Goal: Task Accomplishment & Management: Complete application form

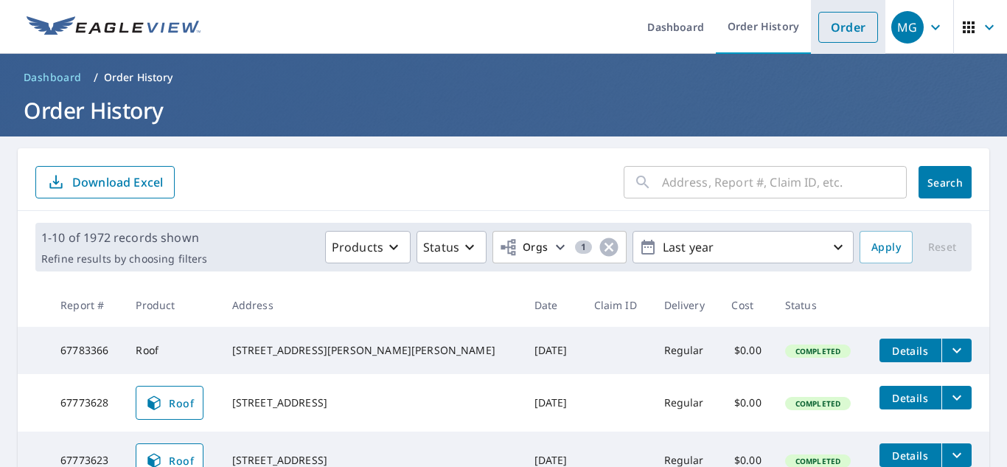
click at [840, 15] on link "Order" at bounding box center [848, 27] width 60 height 31
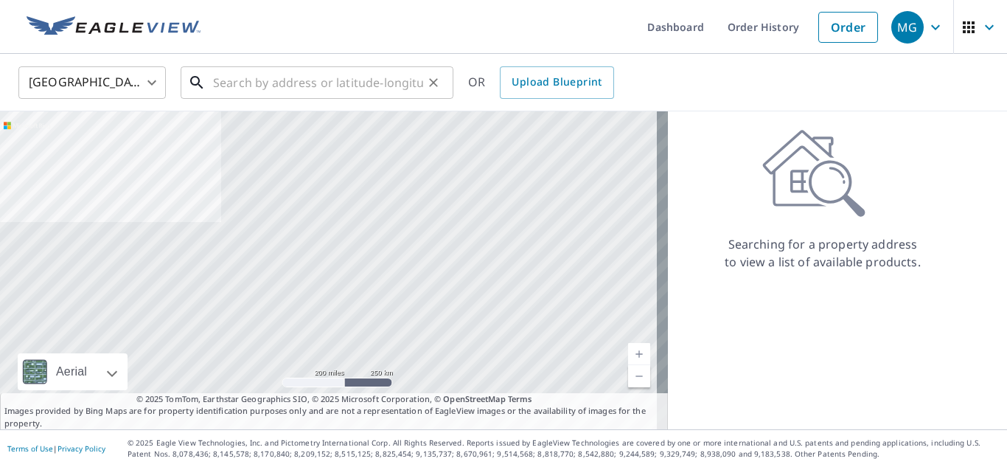
click at [245, 88] on input "text" at bounding box center [318, 82] width 210 height 41
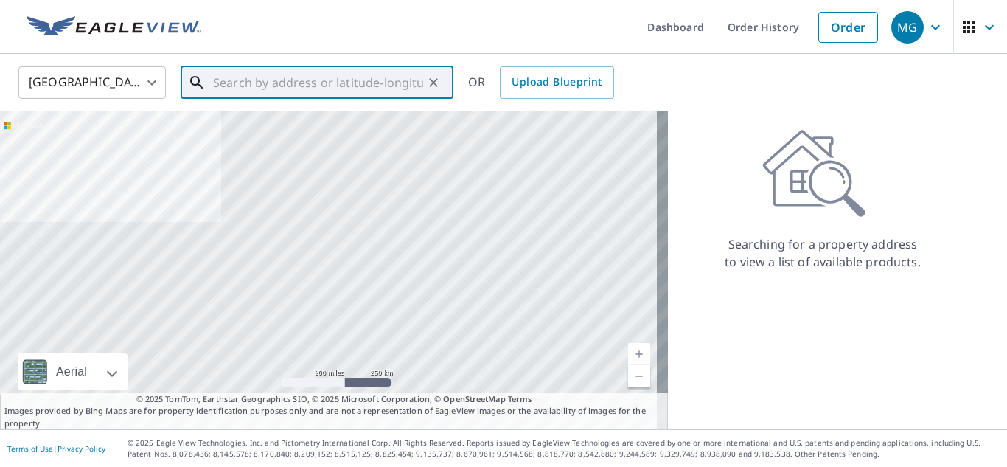
paste input "[STREET_ADDRESS][PERSON_NAME]"
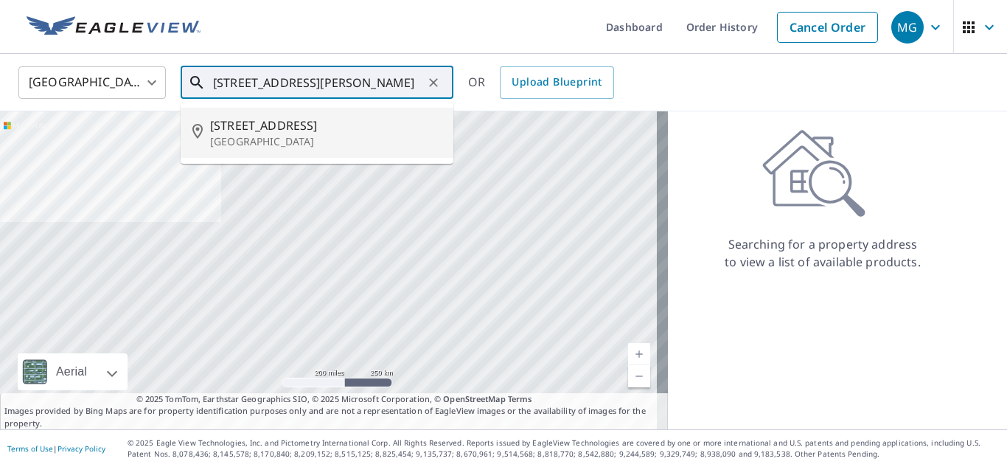
scroll to position [0, 13]
drag, startPoint x: 337, startPoint y: 90, endPoint x: 470, endPoint y: 82, distance: 132.9
click at [470, 82] on div "[GEOGRAPHIC_DATA] [GEOGRAPHIC_DATA] ​ [STREET_ADDRESS][PERSON_NAME] ​ [STREET_A…" at bounding box center [498, 82] width 982 height 35
click at [274, 140] on p "[GEOGRAPHIC_DATA]" at bounding box center [325, 141] width 231 height 15
type input "[STREET_ADDRESS]"
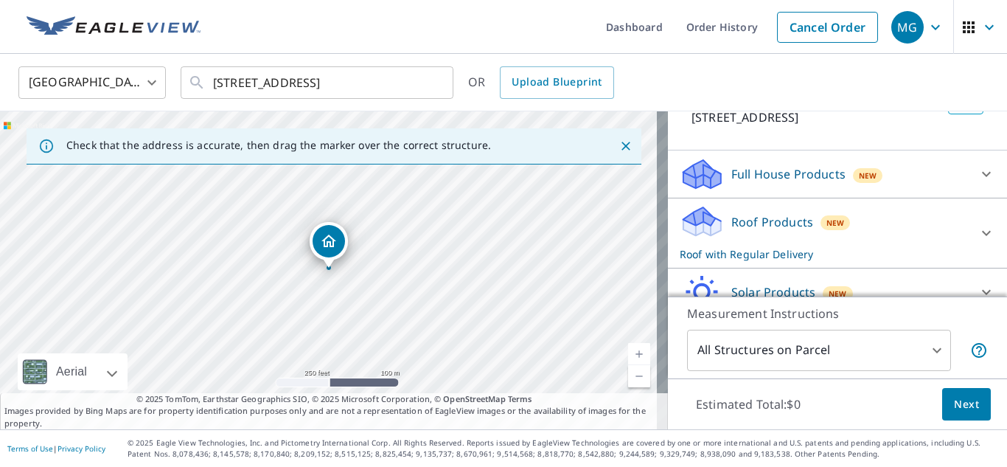
scroll to position [142, 0]
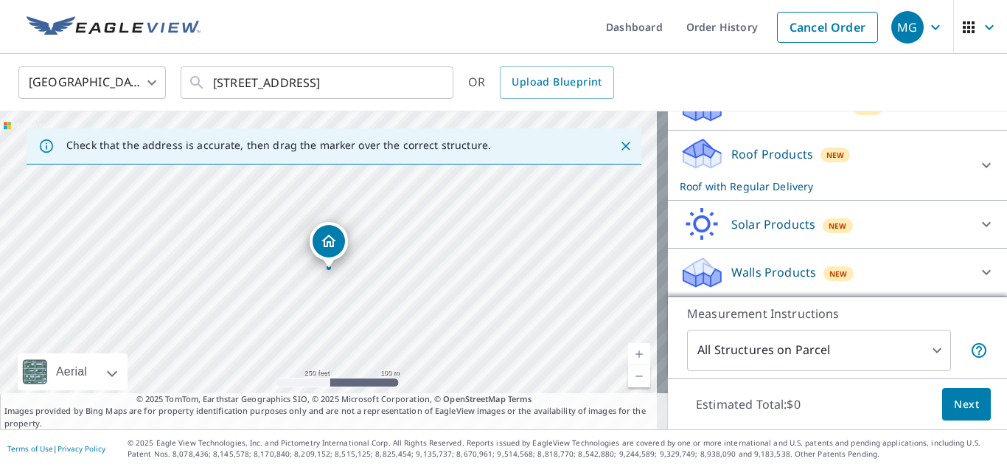
click at [957, 405] on span "Next" at bounding box center [966, 404] width 25 height 18
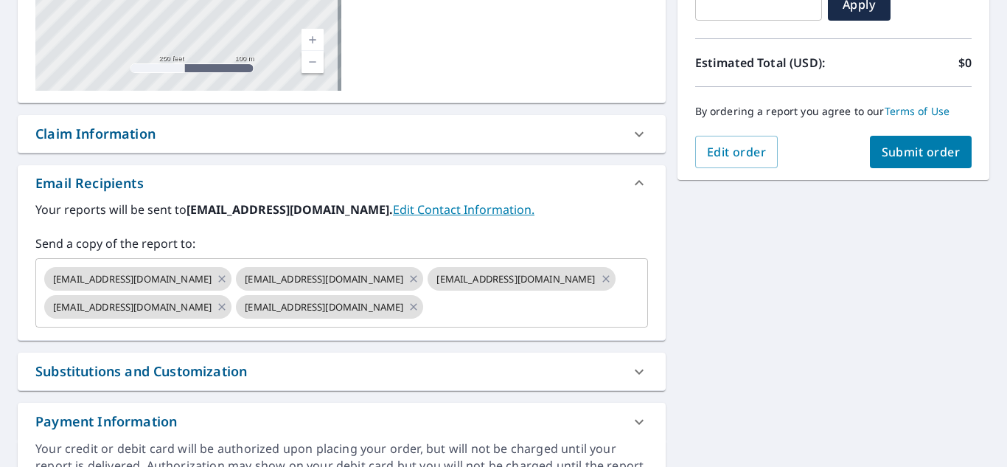
scroll to position [295, 0]
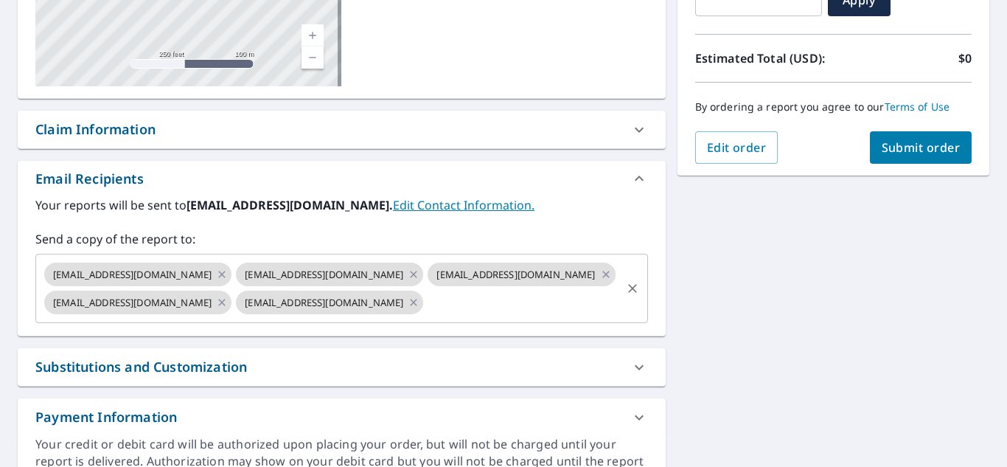
click at [425, 316] on input "text" at bounding box center [521, 302] width 193 height 28
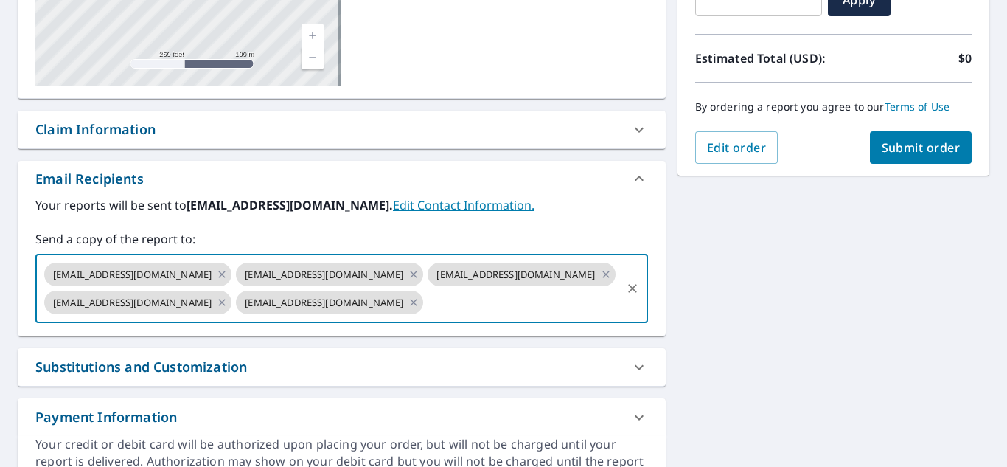
paste input "[EMAIL_ADDRESS][DOMAIN_NAME]"
type input "[EMAIL_ADDRESS][DOMAIN_NAME]"
click at [888, 147] on span "Submit order" at bounding box center [921, 147] width 79 height 16
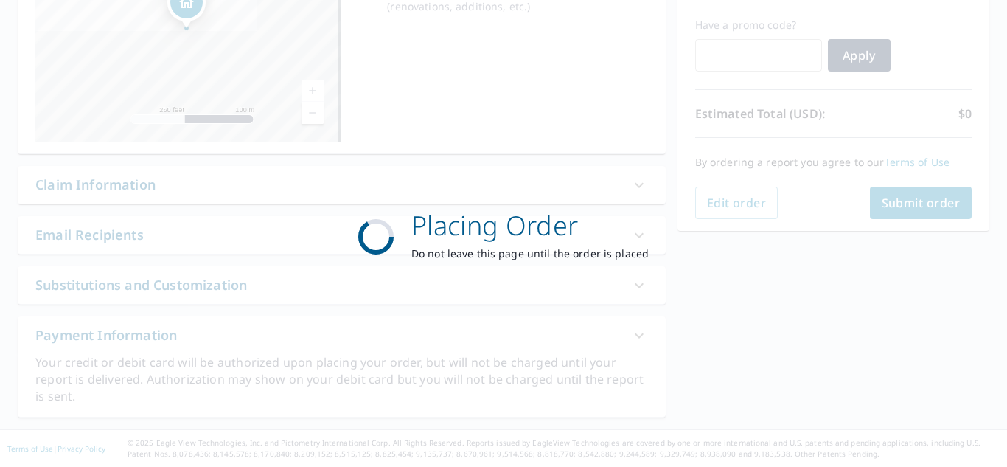
scroll to position [240, 0]
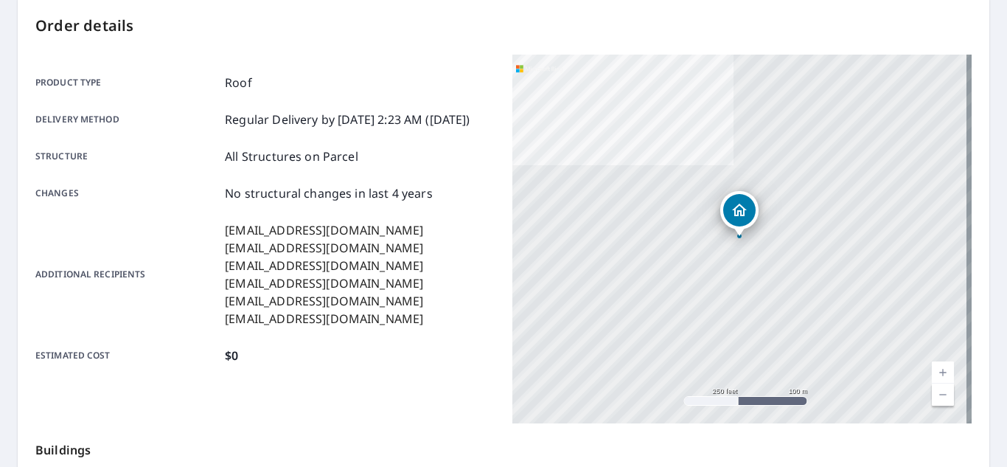
scroll to position [18, 0]
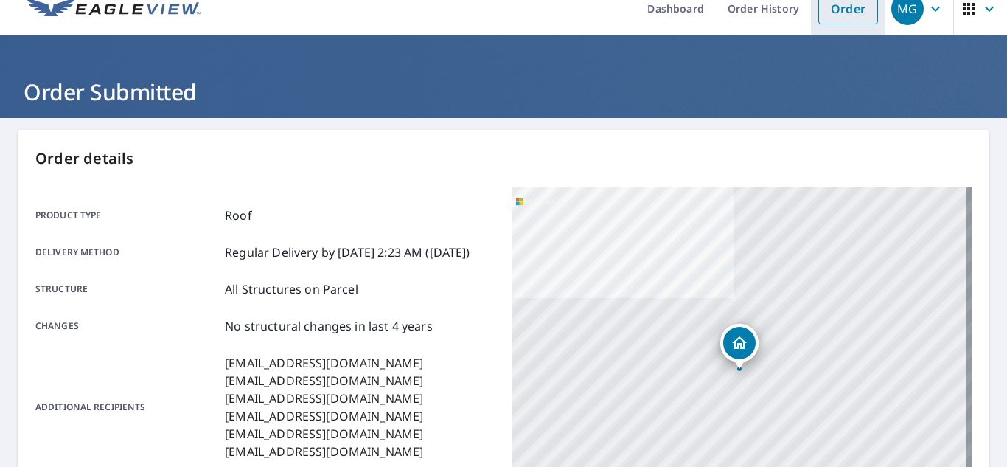
click at [834, 10] on link "Order" at bounding box center [848, 8] width 60 height 31
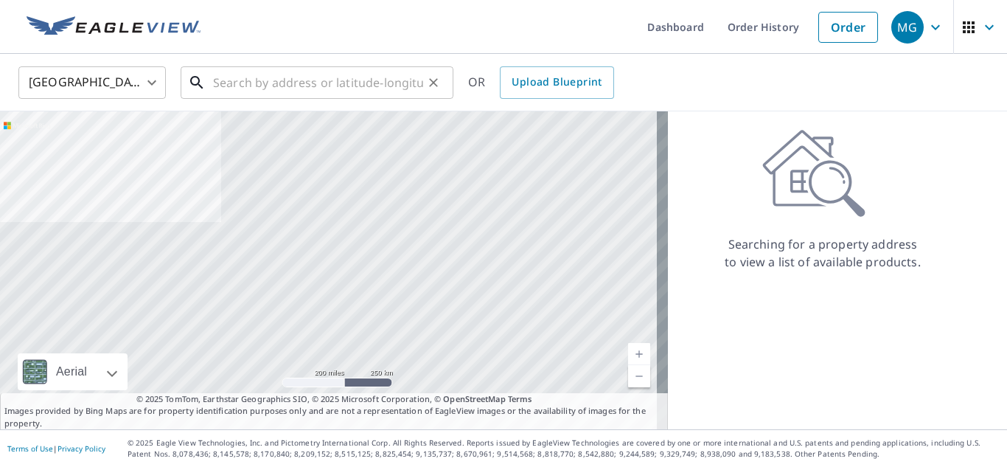
click at [321, 75] on input "text" at bounding box center [318, 82] width 210 height 41
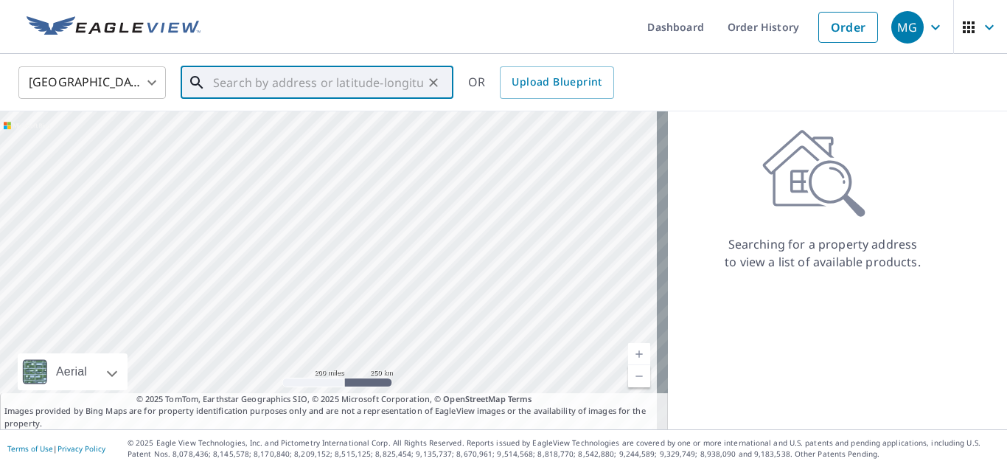
paste input "[STREET_ADDRESS]"
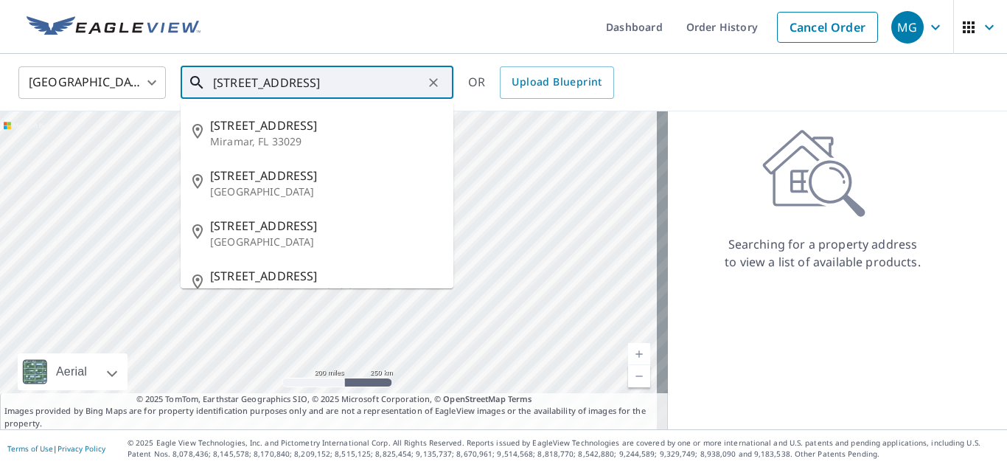
drag, startPoint x: 285, startPoint y: 88, endPoint x: 439, endPoint y: 97, distance: 155.1
click at [439, 97] on div "[STREET_ADDRESS] ​" at bounding box center [317, 82] width 273 height 32
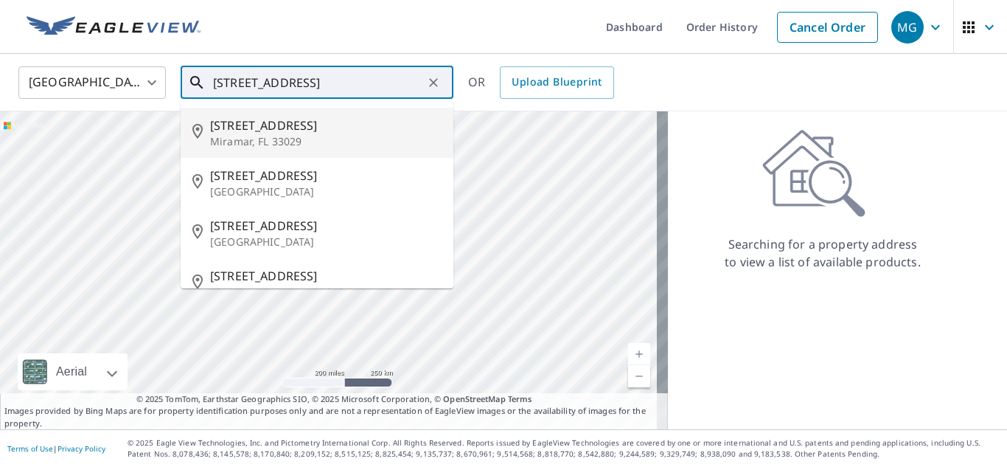
click at [304, 143] on p "Miramar, FL 33029" at bounding box center [325, 141] width 231 height 15
type input "[STREET_ADDRESS]"
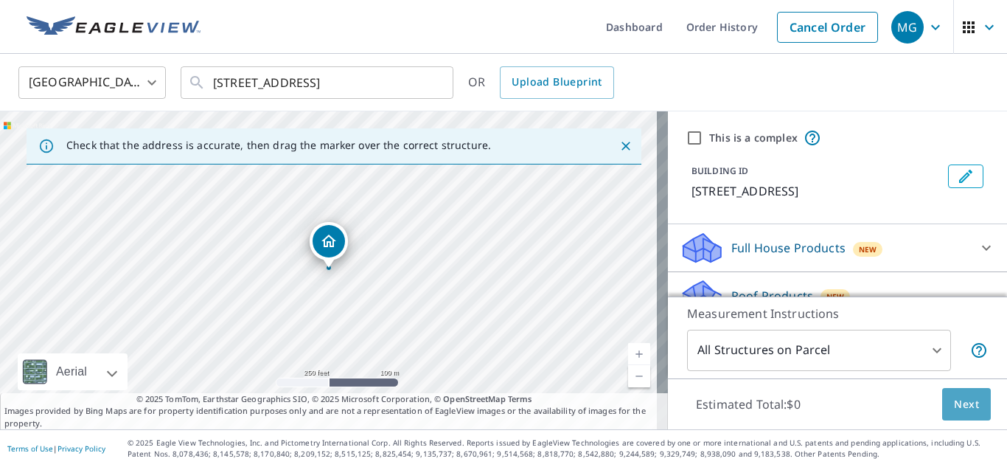
click at [954, 405] on span "Next" at bounding box center [966, 404] width 25 height 18
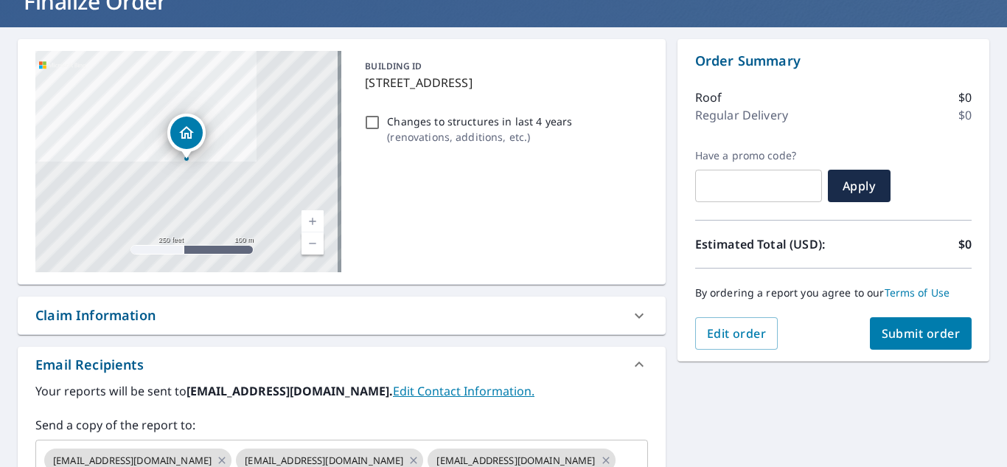
scroll to position [405, 0]
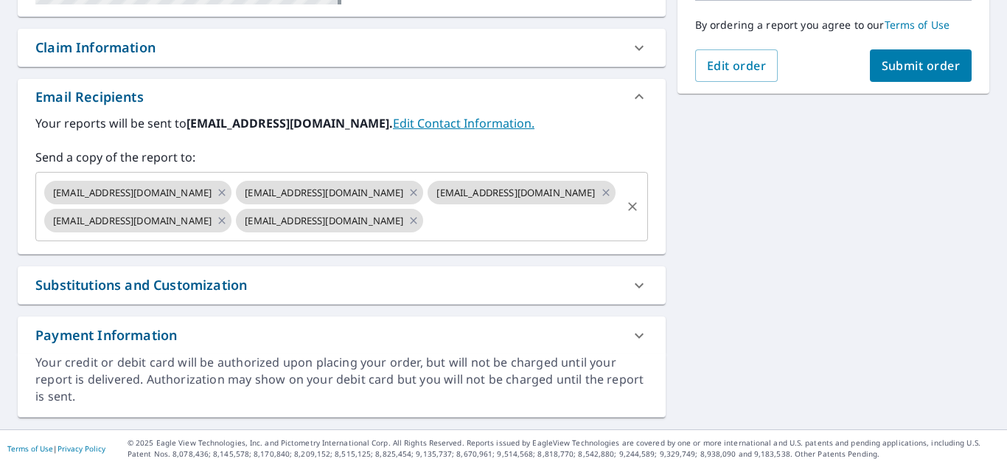
click at [425, 229] on input "text" at bounding box center [521, 220] width 193 height 28
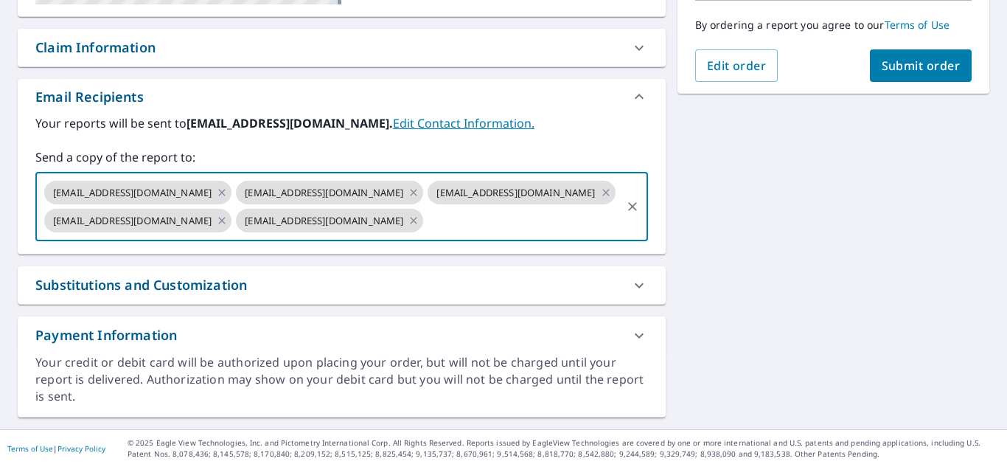
paste input "[EMAIL_ADDRESS][DOMAIN_NAME]"
click at [613, 223] on div "[EMAIL_ADDRESS][DOMAIN_NAME] [EMAIL_ADDRESS][DOMAIN_NAME] [EMAIL_ADDRESS][DOMAI…" at bounding box center [341, 206] width 613 height 69
type input "[EMAIL_ADDRESS][DOMAIN_NAME]"
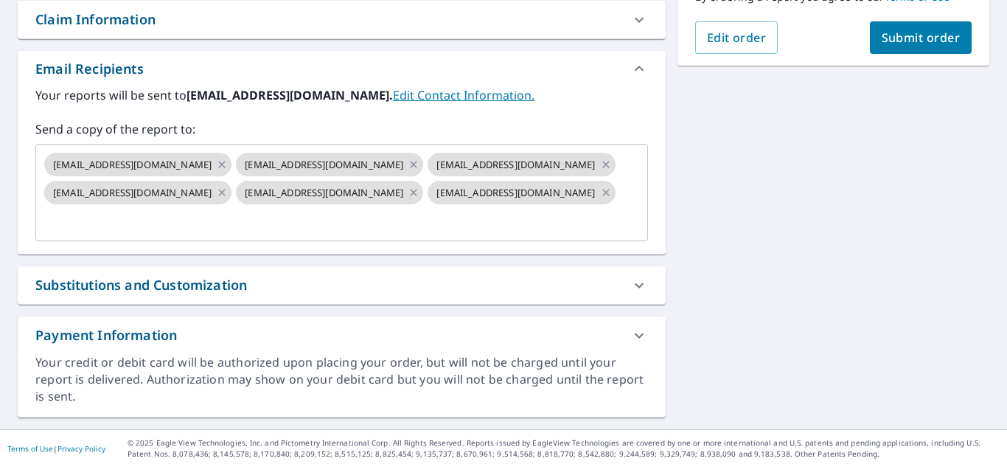
click at [851, 123] on div "[STREET_ADDRESS] Aerial Road A standard road map Aerial A detailed look from ab…" at bounding box center [503, 80] width 1007 height 697
click at [882, 37] on span "Submit order" at bounding box center [921, 37] width 79 height 16
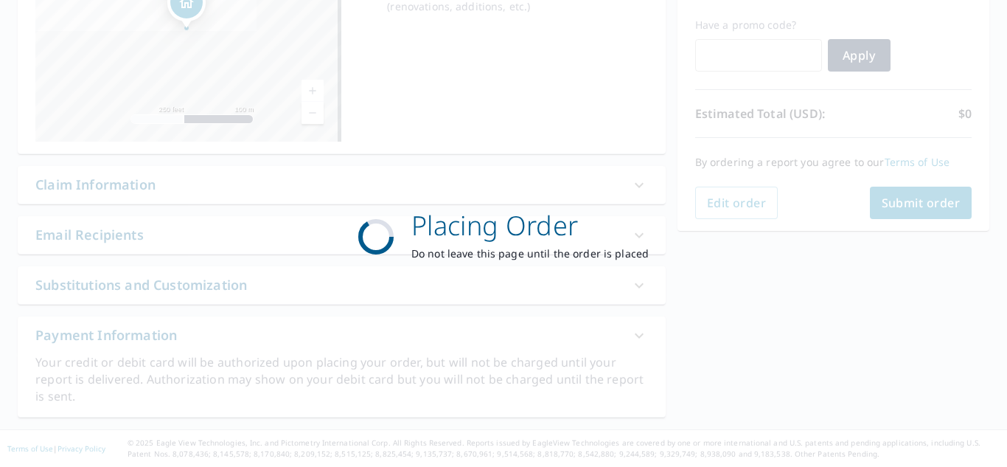
scroll to position [240, 0]
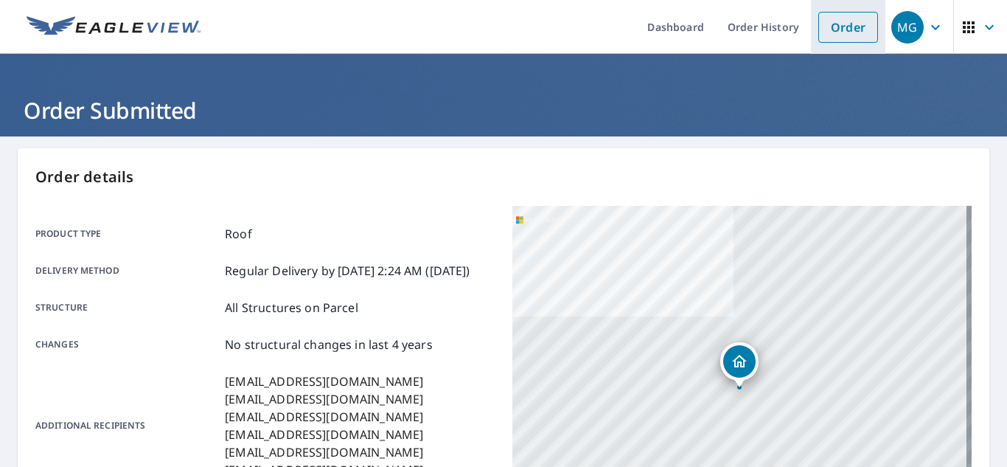
click at [835, 24] on link "Order" at bounding box center [848, 27] width 60 height 31
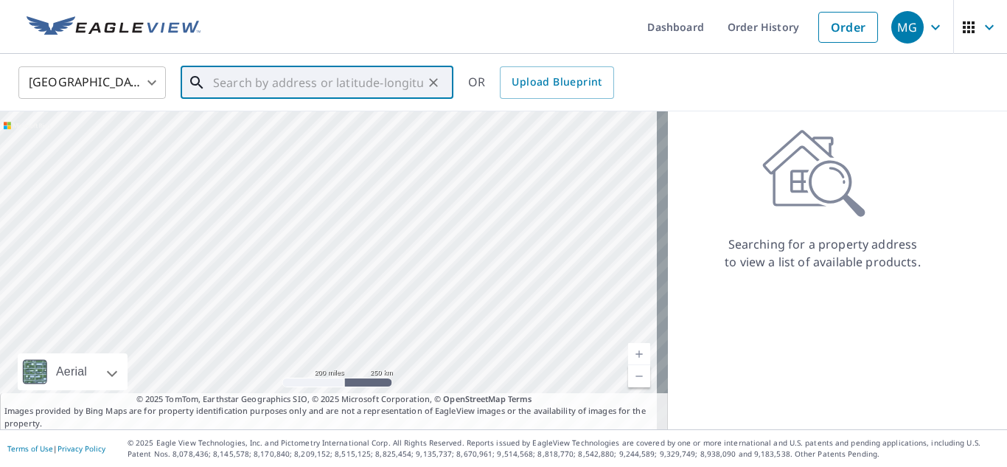
paste input "[STREET_ADDRESS]"
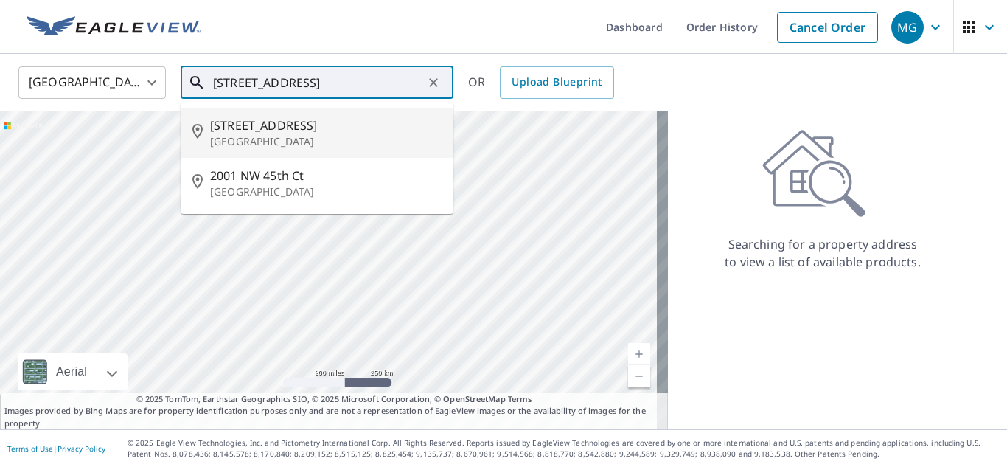
drag, startPoint x: 338, startPoint y: 91, endPoint x: 155, endPoint y: 98, distance: 183.7
click at [155, 98] on div "[GEOGRAPHIC_DATA] [GEOGRAPHIC_DATA] ​ [STREET_ADDRESS] ​ [STREET_ADDRESS] [STRE…" at bounding box center [498, 82] width 982 height 35
click at [240, 139] on p "[GEOGRAPHIC_DATA]" at bounding box center [325, 141] width 231 height 15
type input "[STREET_ADDRESS]"
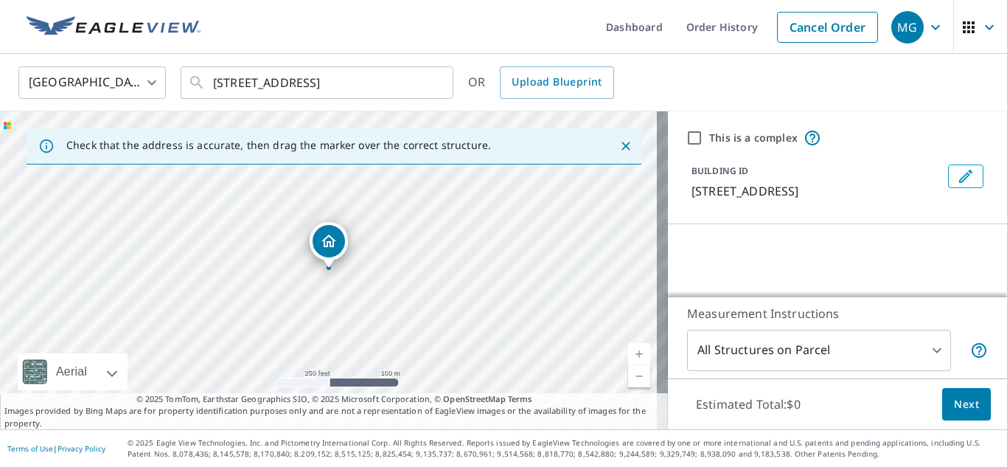
click at [954, 405] on span "Next" at bounding box center [966, 404] width 25 height 18
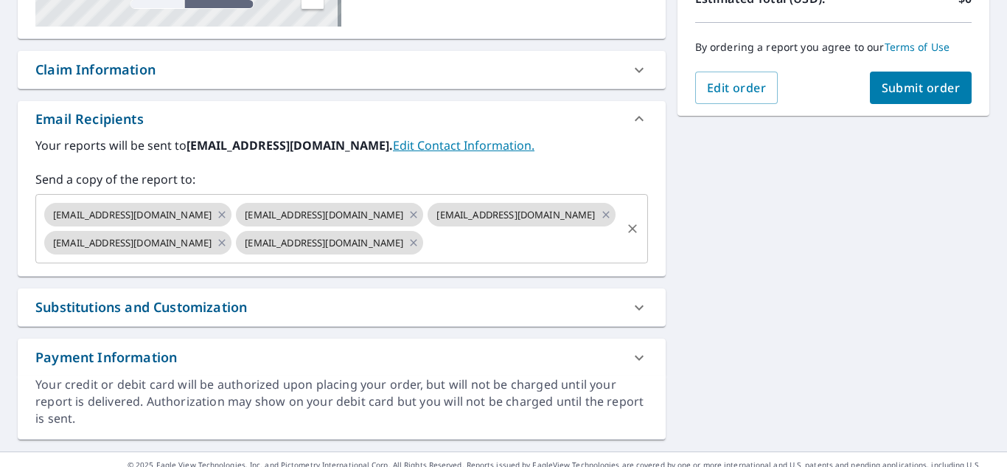
scroll to position [369, 0]
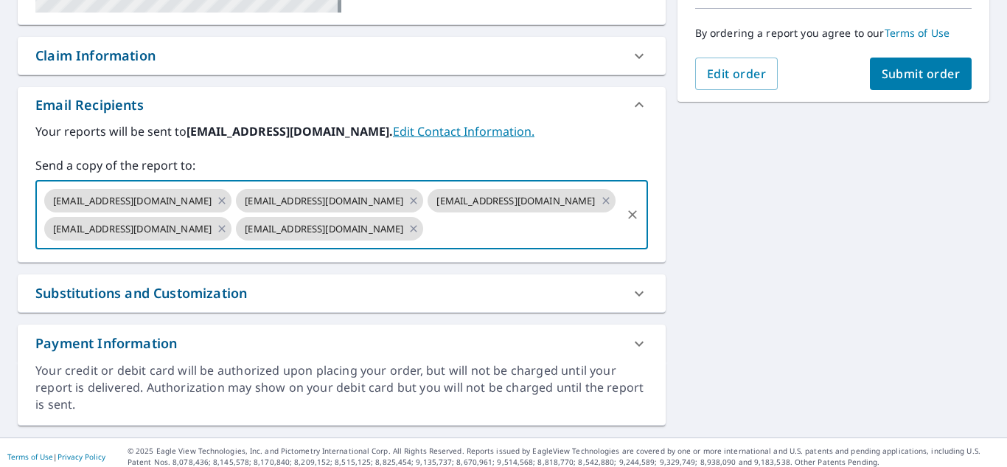
click at [425, 243] on input "text" at bounding box center [521, 229] width 193 height 28
paste input "[EMAIL_ADDRESS][DOMAIN_NAME]"
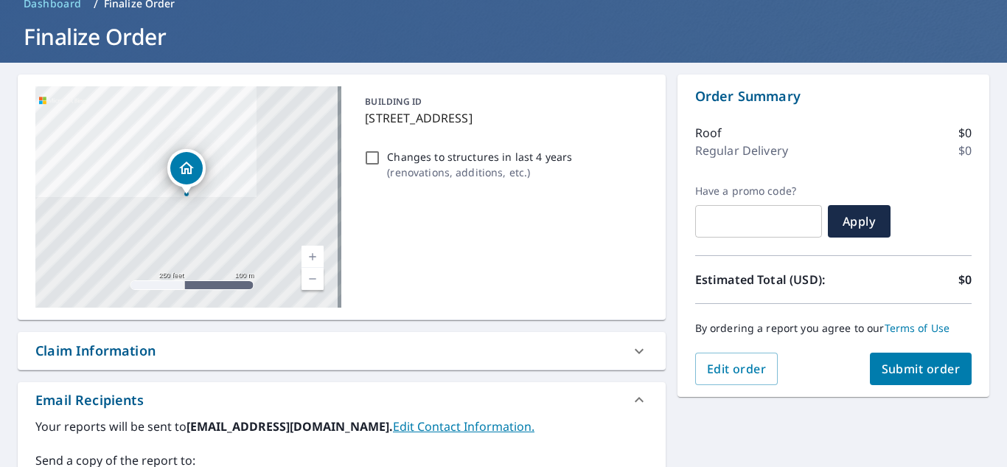
scroll to position [0, 0]
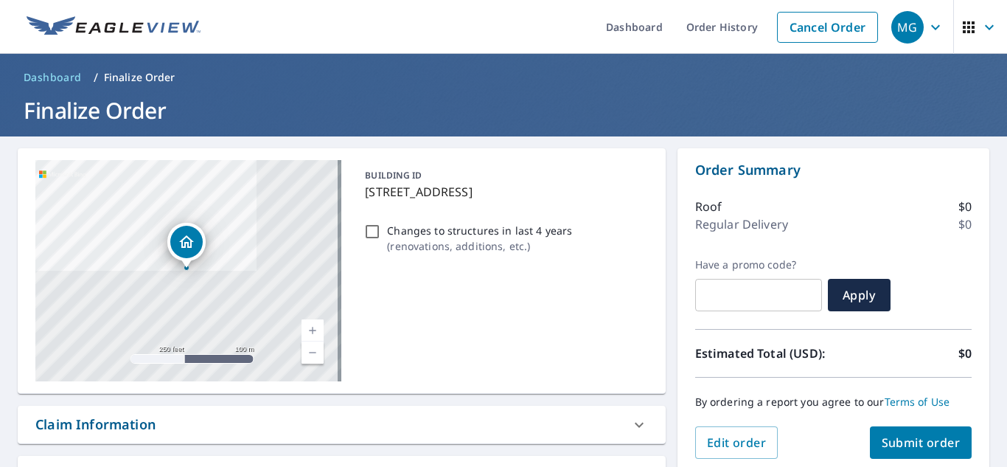
type input "[EMAIL_ADDRESS][DOMAIN_NAME]"
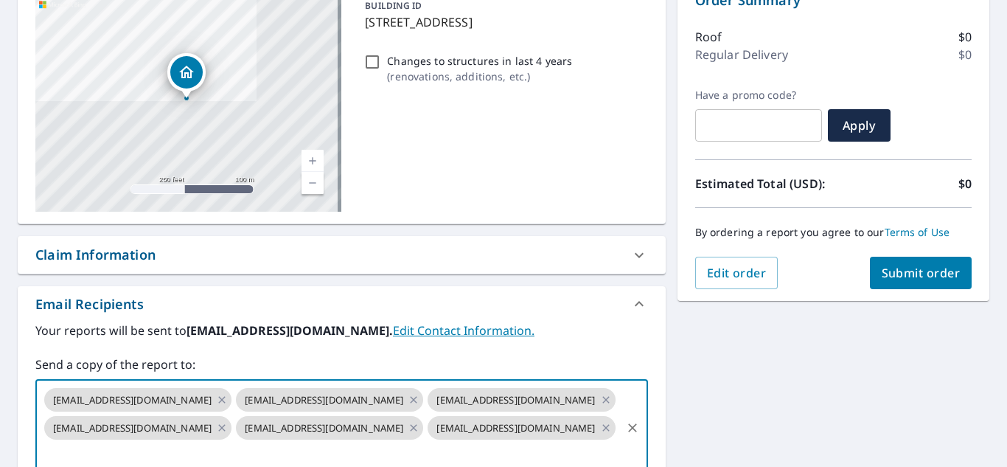
scroll to position [221, 0]
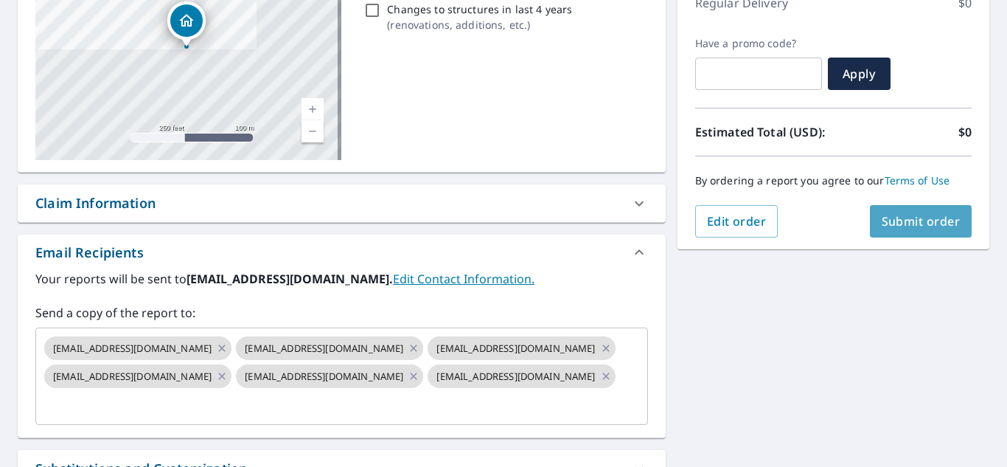
click at [870, 219] on button "Submit order" at bounding box center [921, 221] width 102 height 32
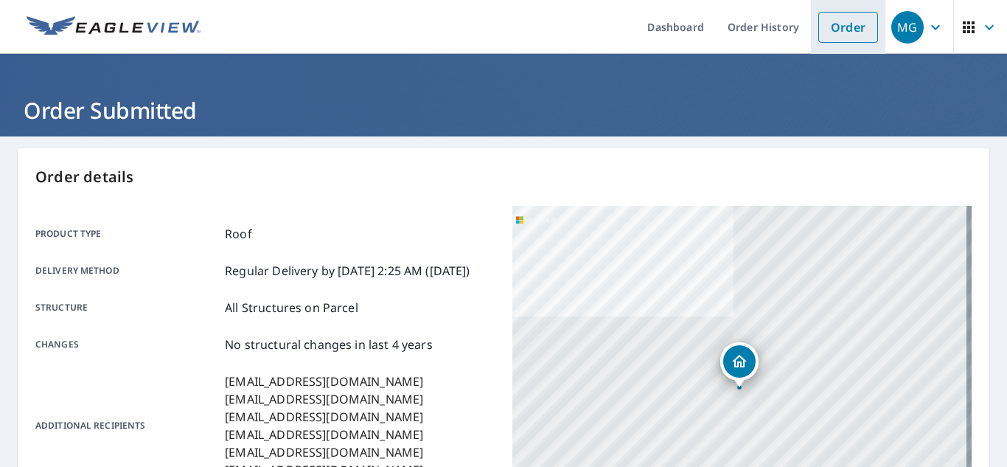
click at [845, 18] on link "Order" at bounding box center [848, 27] width 60 height 31
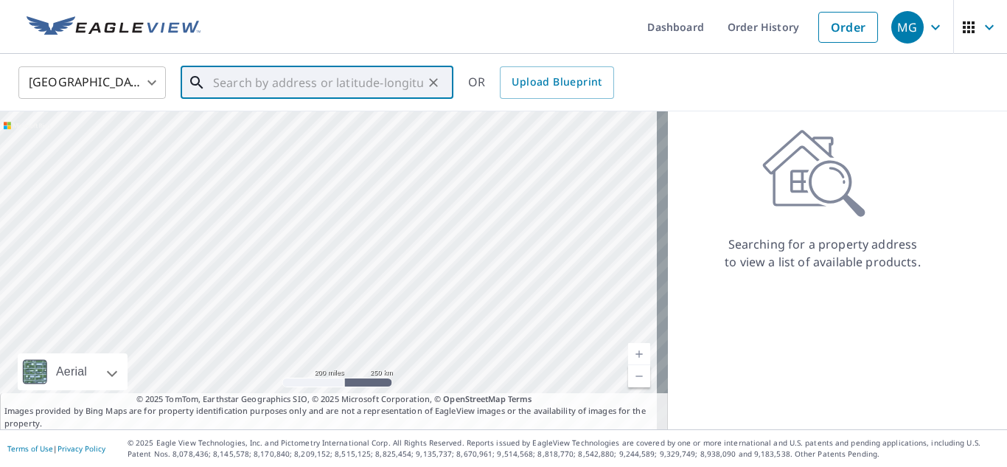
paste input "[STREET_ADDRESS]"
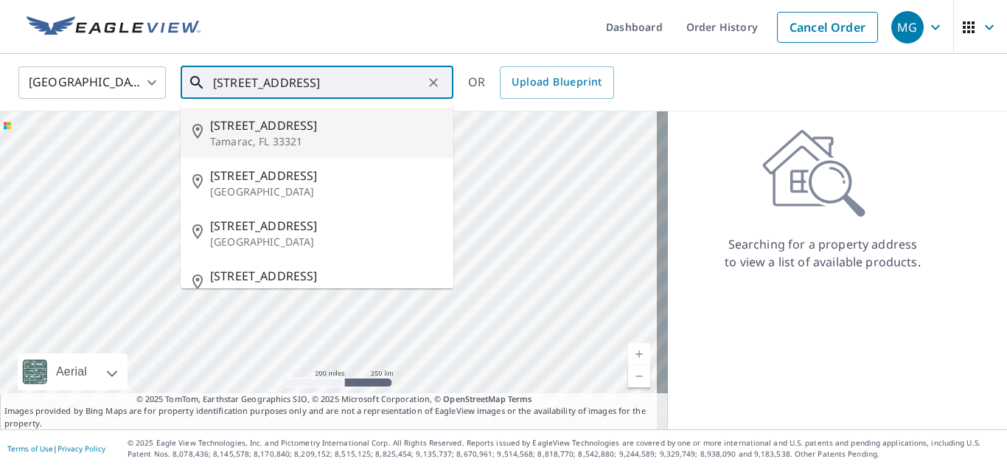
drag, startPoint x: 302, startPoint y: 83, endPoint x: 164, endPoint y: 93, distance: 138.2
click at [164, 93] on div "[GEOGRAPHIC_DATA] [GEOGRAPHIC_DATA] ​ [STREET_ADDRESS] ​ [STREET_ADDRESS][GEOGR…" at bounding box center [498, 82] width 982 height 35
click at [248, 127] on span "[STREET_ADDRESS]" at bounding box center [325, 125] width 231 height 18
type input "[STREET_ADDRESS]"
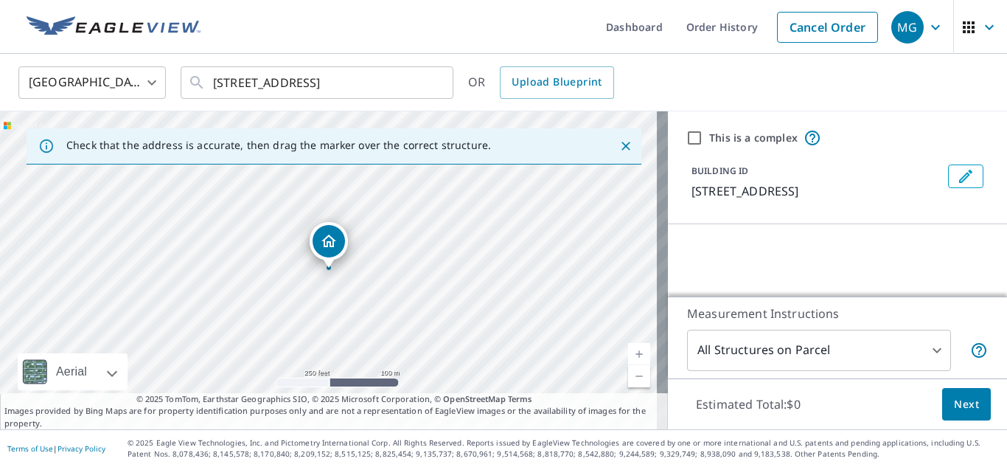
click at [954, 403] on span "Next" at bounding box center [966, 404] width 25 height 18
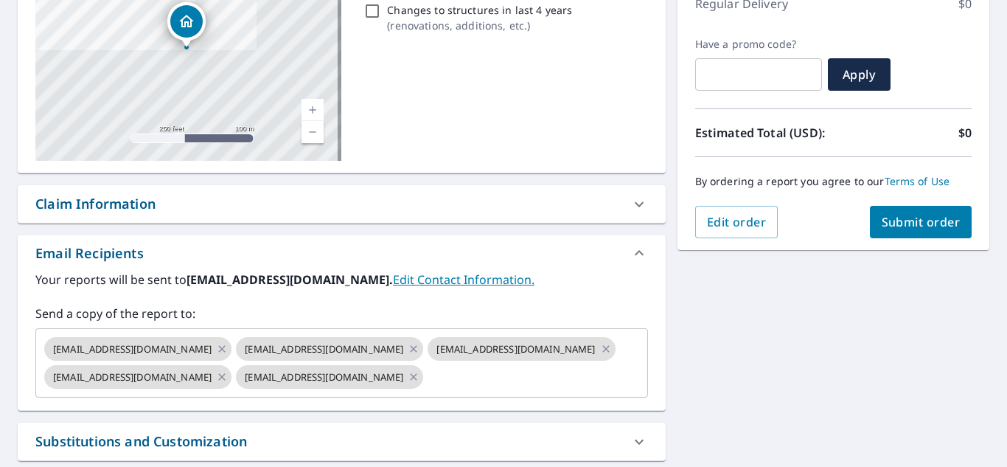
scroll to position [221, 0]
click at [425, 390] on input "text" at bounding box center [521, 376] width 193 height 28
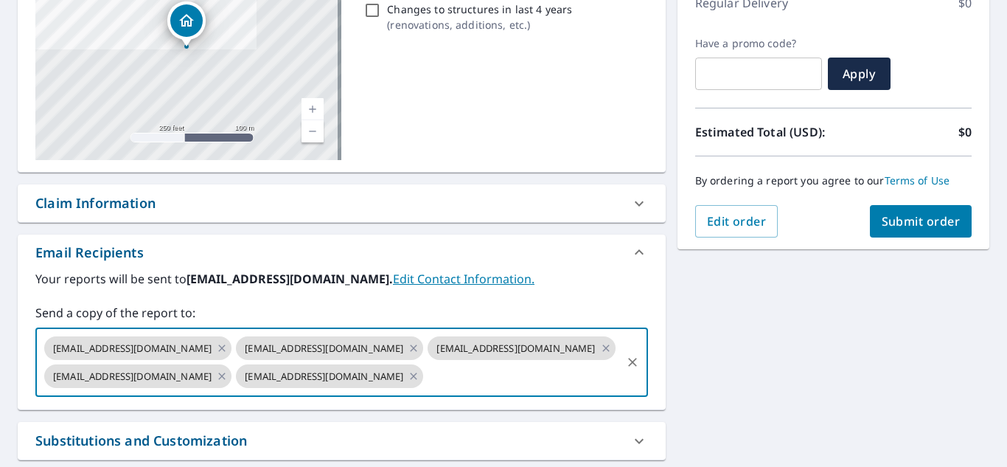
paste input "[STREET_ADDRESS]"
type input "[STREET_ADDRESS]"
click at [425, 390] on input "text" at bounding box center [521, 376] width 193 height 28
paste input "[EMAIL_ADDRESS][DOMAIN_NAME]"
type input "[EMAIL_ADDRESS][DOMAIN_NAME]"
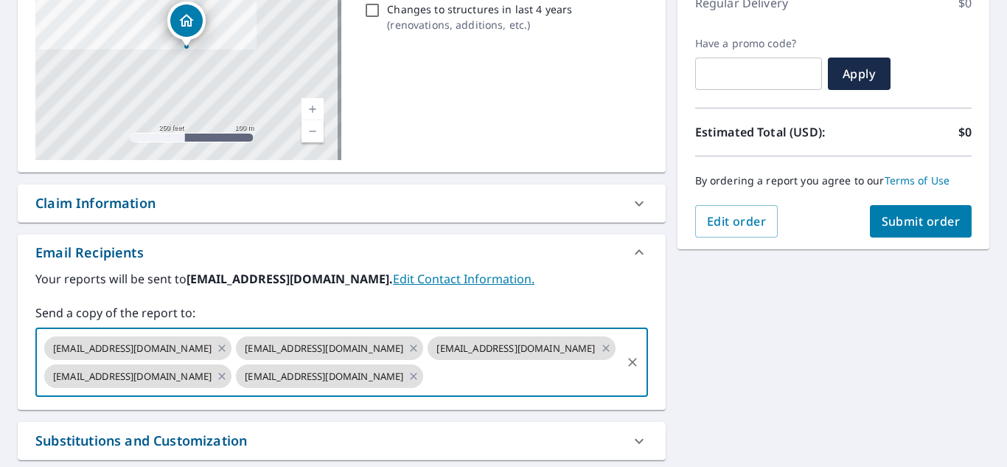
click at [896, 229] on span "Submit order" at bounding box center [921, 221] width 79 height 16
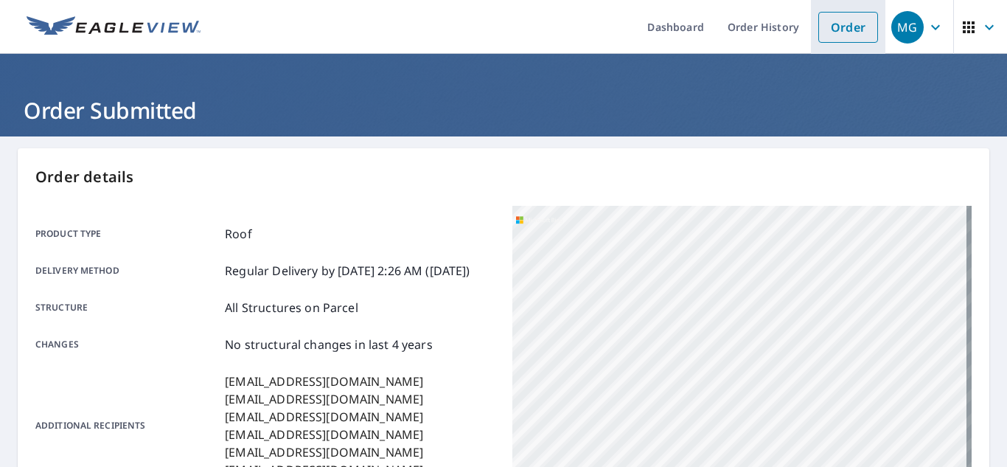
click at [818, 25] on link "Order" at bounding box center [848, 27] width 60 height 31
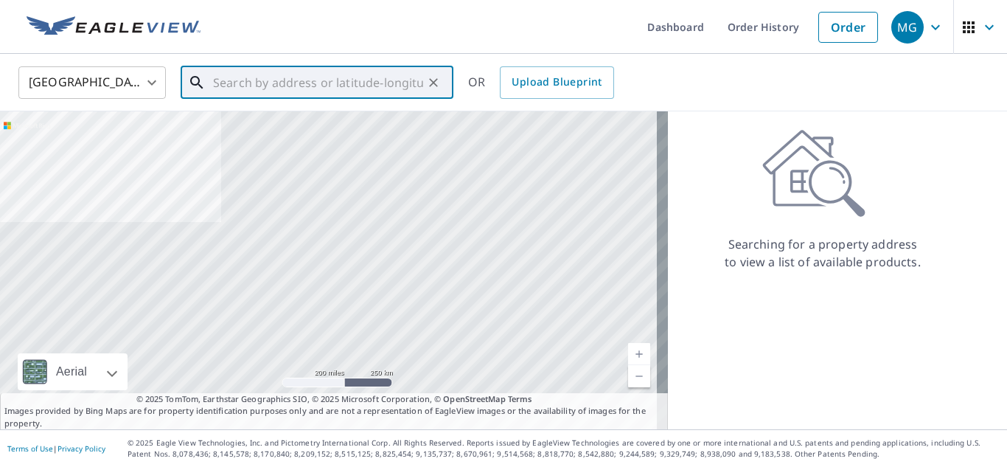
click at [359, 77] on input "text" at bounding box center [318, 82] width 210 height 41
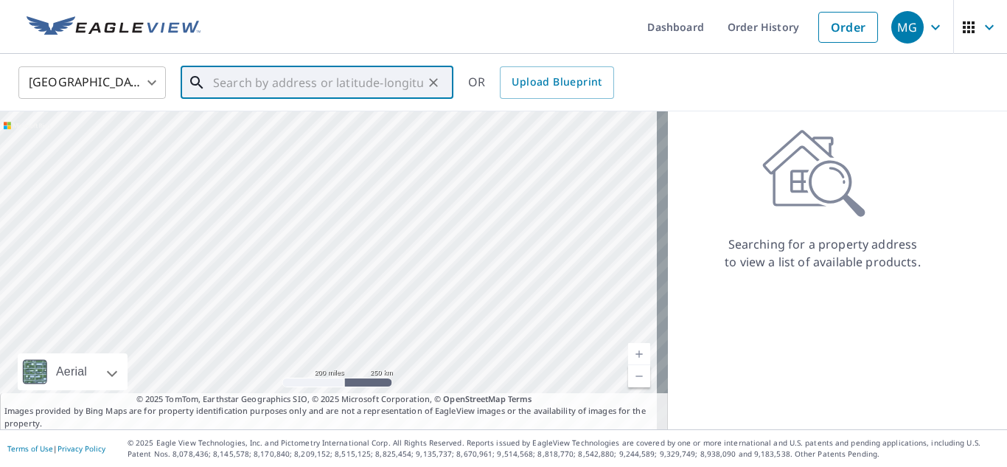
paste input "[STREET_ADDRESS][MEDICAL_DATA]"
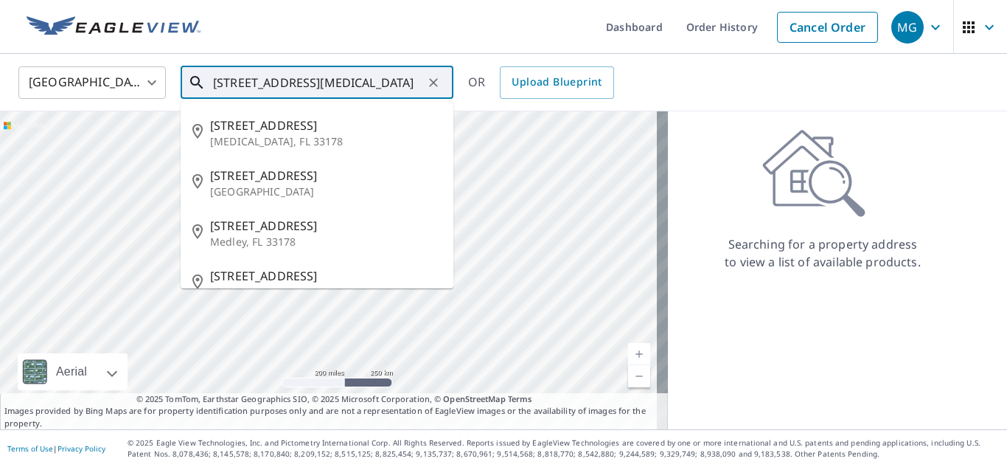
drag, startPoint x: 359, startPoint y: 77, endPoint x: 133, endPoint y: 83, distance: 225.7
click at [133, 83] on div "[GEOGRAPHIC_DATA] US ​ [STREET_ADDRESS][MEDICAL_DATA] ​ [STREET_ADDRESS][GEOGRA…" at bounding box center [498, 82] width 982 height 35
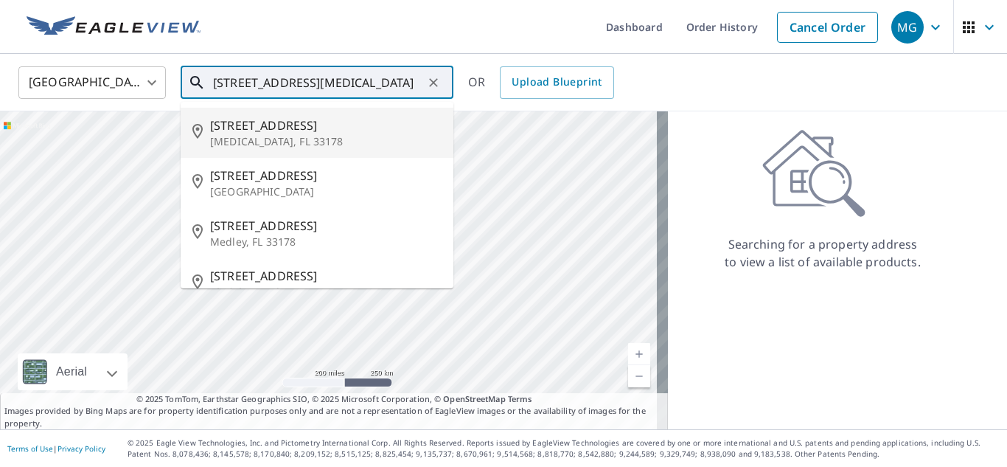
click at [284, 139] on p "[MEDICAL_DATA], FL 33178" at bounding box center [325, 141] width 231 height 15
type input "[STREET_ADDRESS][MEDICAL_DATA]"
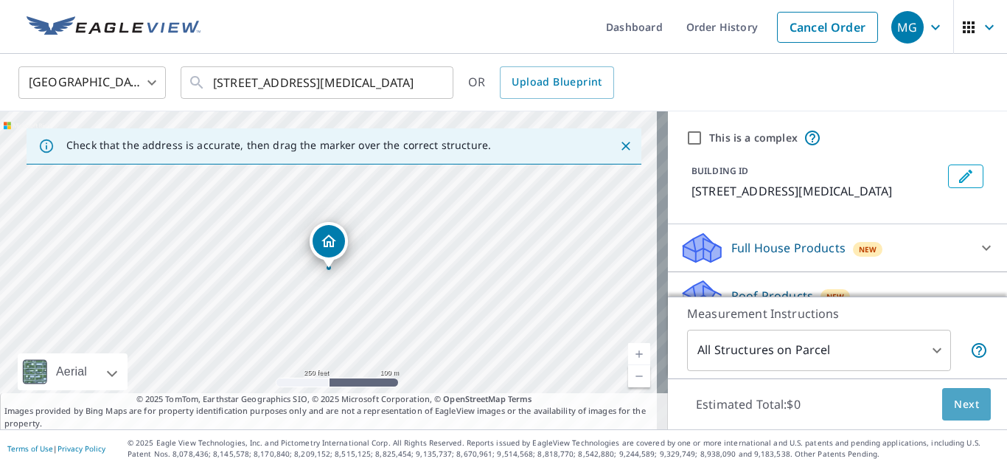
click at [955, 408] on span "Next" at bounding box center [966, 404] width 25 height 18
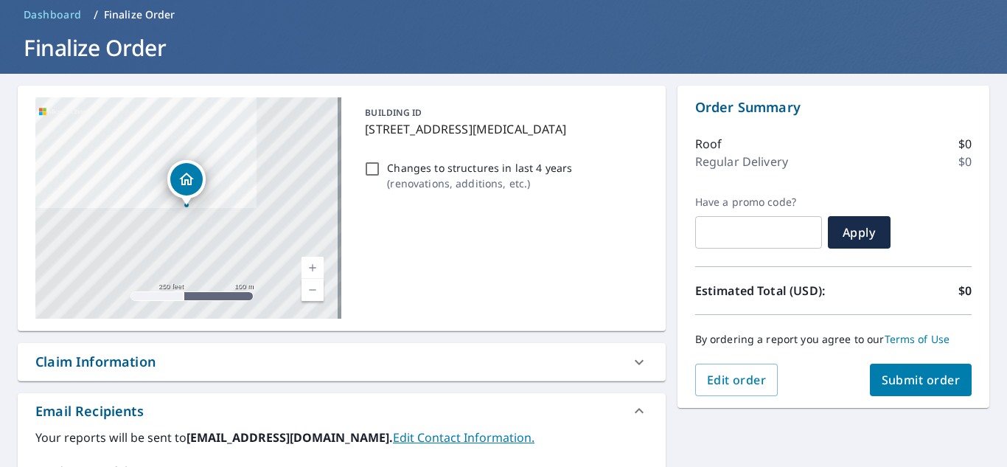
scroll to position [295, 0]
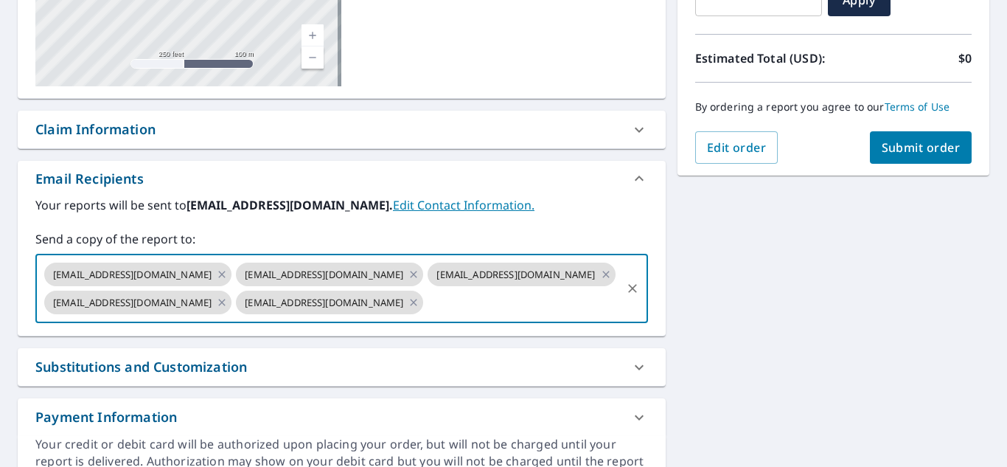
click at [425, 316] on input "text" at bounding box center [521, 302] width 193 height 28
paste input "[EMAIL_ADDRESS][DOMAIN_NAME]"
type input "[EMAIL_ADDRESS][DOMAIN_NAME]"
click at [917, 138] on button "Submit order" at bounding box center [921, 147] width 102 height 32
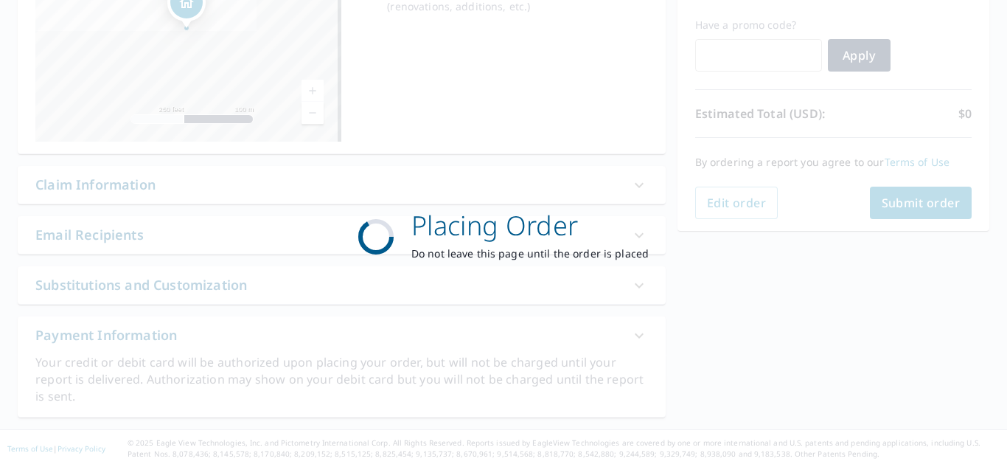
scroll to position [240, 0]
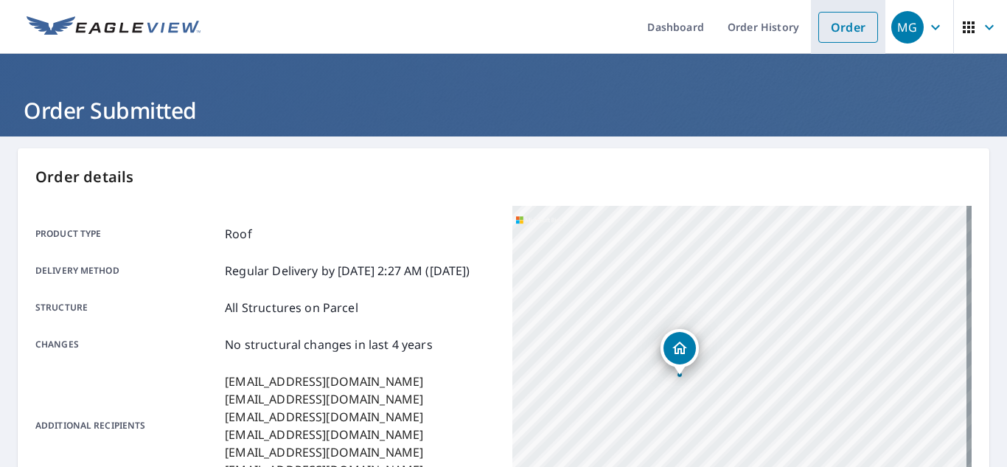
click at [823, 32] on link "Order" at bounding box center [848, 27] width 60 height 31
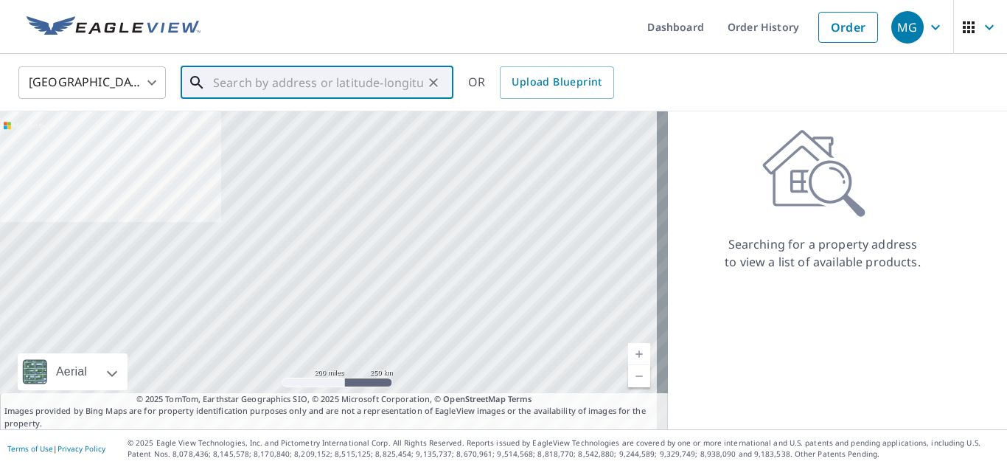
click at [301, 83] on input "text" at bounding box center [318, 82] width 210 height 41
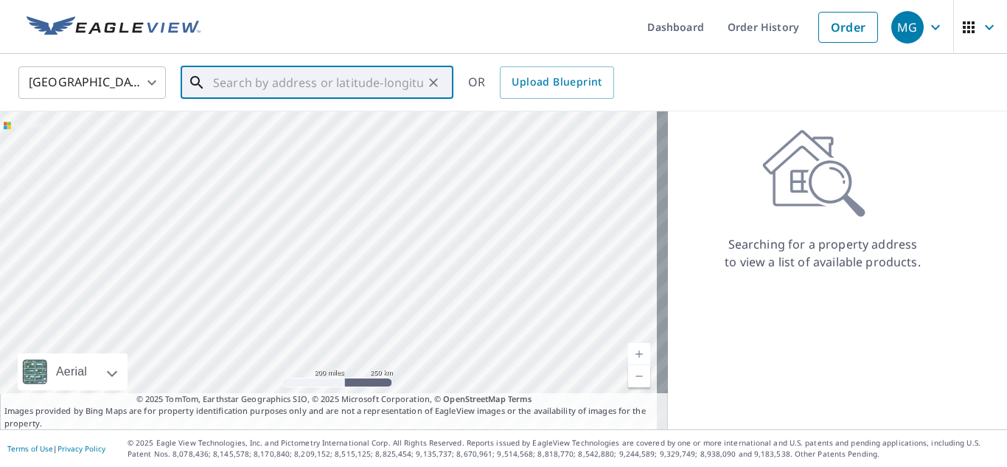
paste input "[STREET_ADDRESS]"
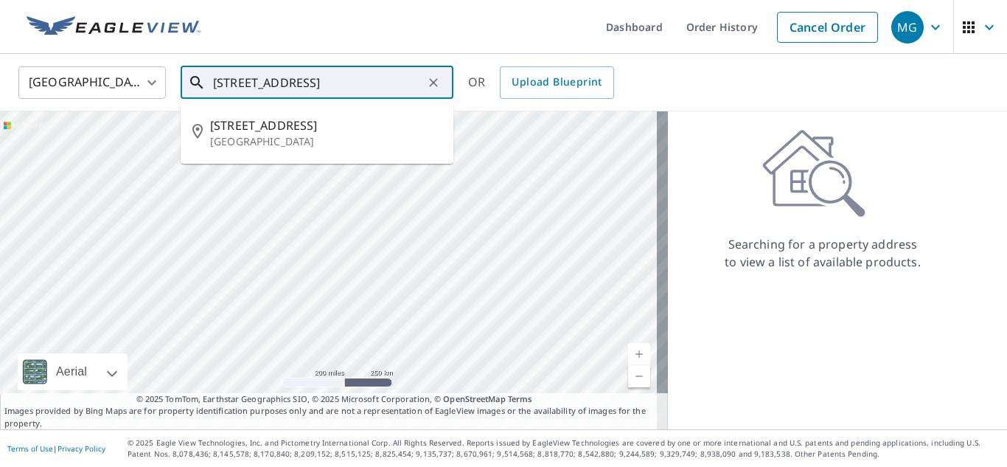
drag, startPoint x: 301, startPoint y: 83, endPoint x: 159, endPoint y: 93, distance: 142.6
click at [159, 93] on div "United States [GEOGRAPHIC_DATA] ​ [STREET_ADDRESS] ​ [STREET_ADDRESS] OR Upload…" at bounding box center [498, 82] width 982 height 35
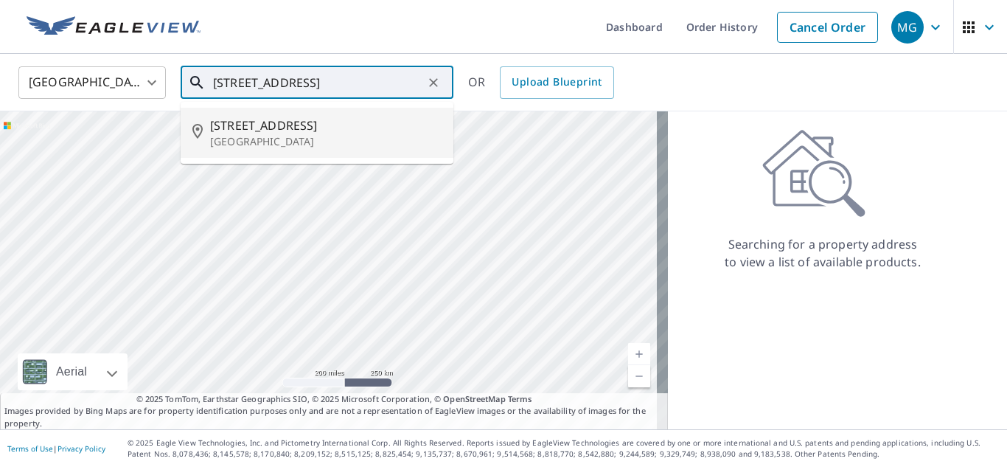
click at [226, 130] on span "[STREET_ADDRESS]" at bounding box center [325, 125] width 231 height 18
type input "[STREET_ADDRESS]"
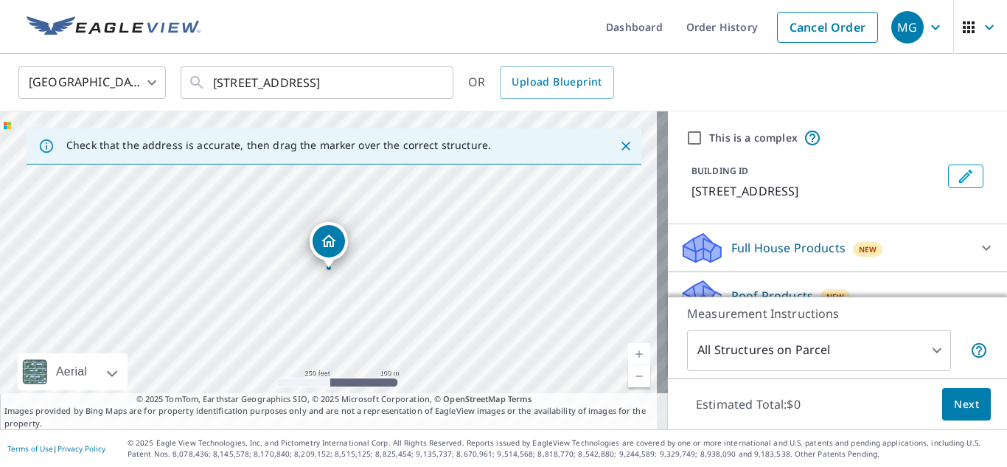
click at [964, 411] on span "Next" at bounding box center [966, 404] width 25 height 18
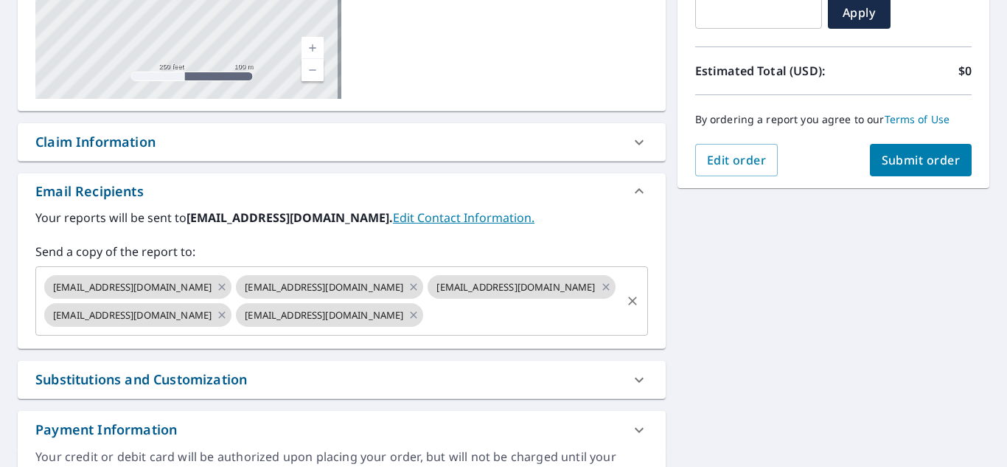
scroll to position [295, 0]
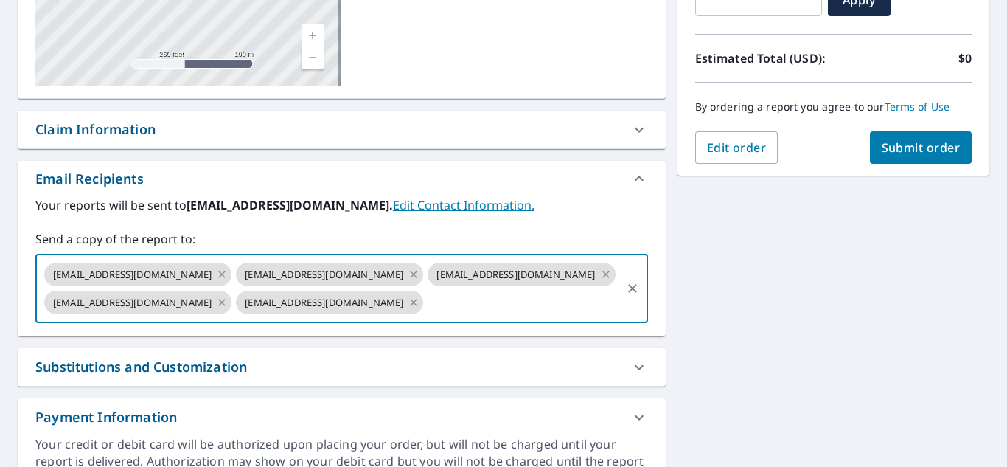
click at [425, 316] on input "text" at bounding box center [521, 302] width 193 height 28
paste input "[EMAIL_ADDRESS][DOMAIN_NAME]"
click at [610, 323] on div "[EMAIL_ADDRESS][DOMAIN_NAME] [EMAIL_ADDRESS][DOMAIN_NAME] [EMAIL_ADDRESS][DOMAI…" at bounding box center [341, 288] width 613 height 69
type input "[EMAIL_ADDRESS][DOMAIN_NAME]"
click at [882, 145] on span "Submit order" at bounding box center [921, 147] width 79 height 16
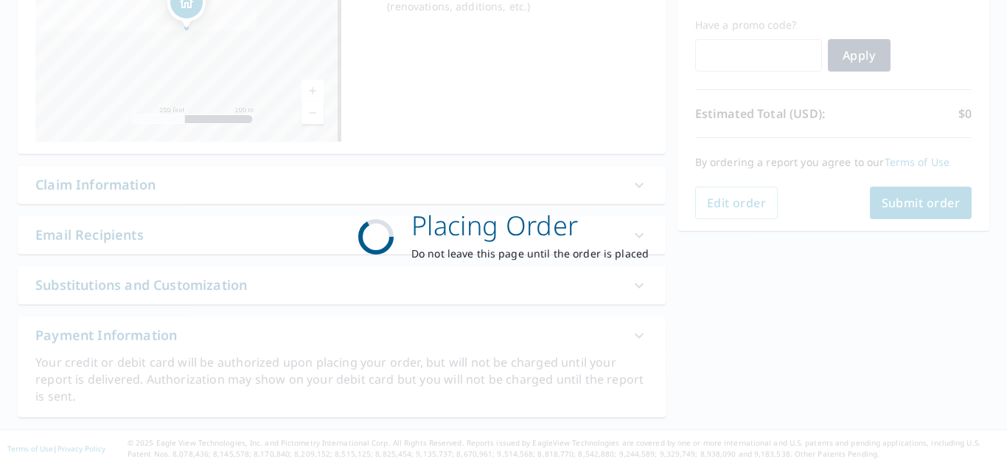
scroll to position [240, 0]
